Goal: Information Seeking & Learning: Learn about a topic

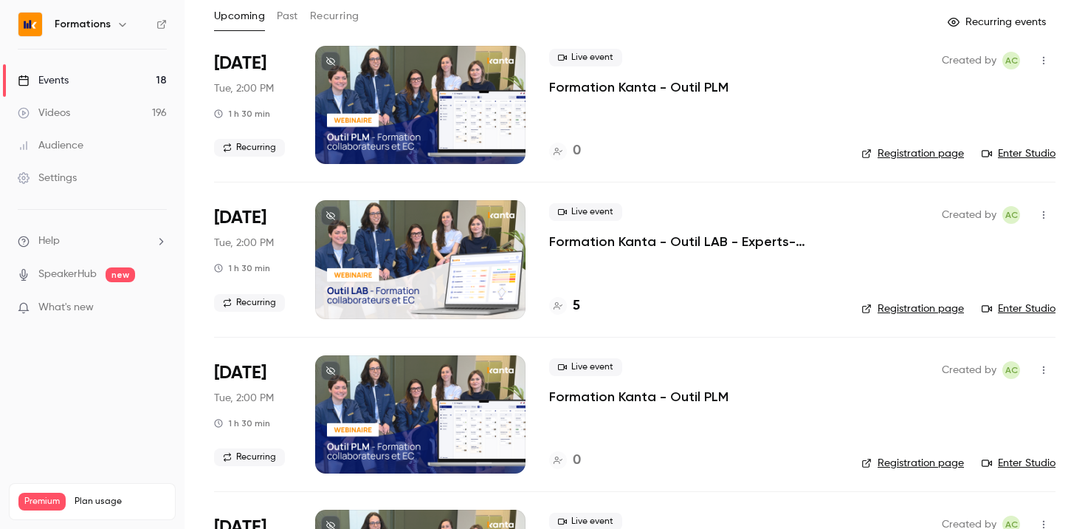
scroll to position [72, 0]
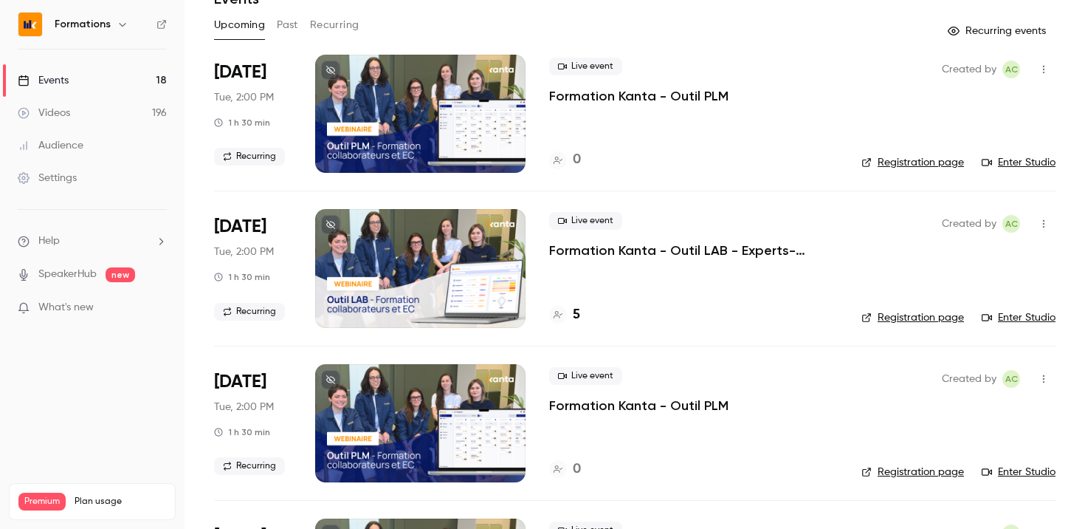
click at [580, 316] on div "5" at bounding box center [693, 315] width 289 height 20
click at [576, 316] on h4 "5" at bounding box center [576, 315] width 7 height 20
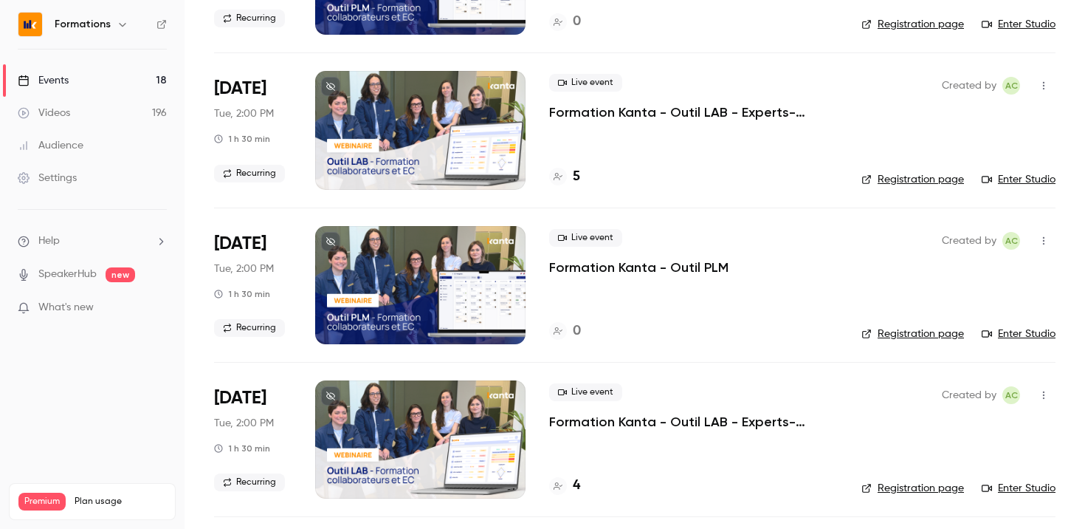
scroll to position [282, 0]
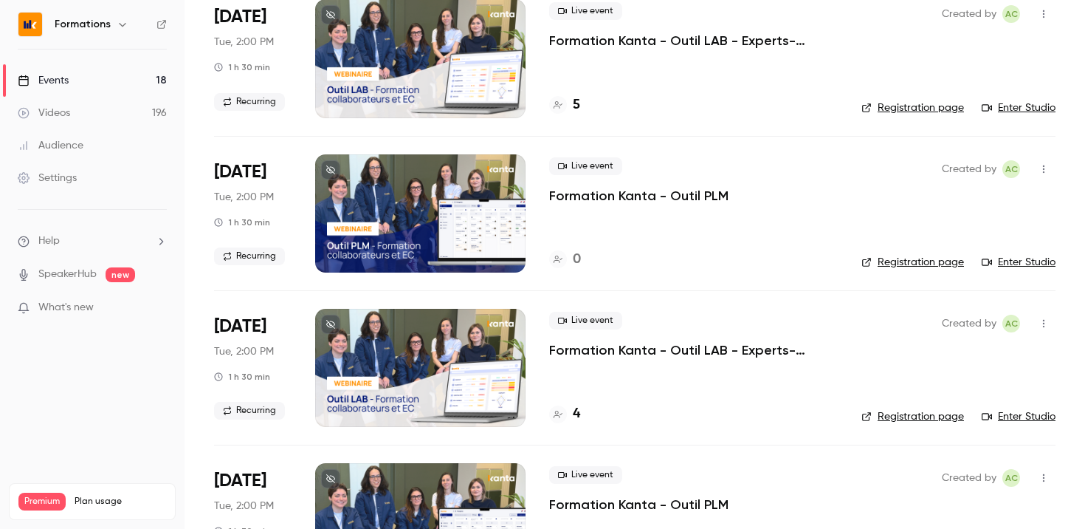
click at [579, 413] on h4 "4" at bounding box center [576, 414] width 7 height 20
